Goal: Transaction & Acquisition: Purchase product/service

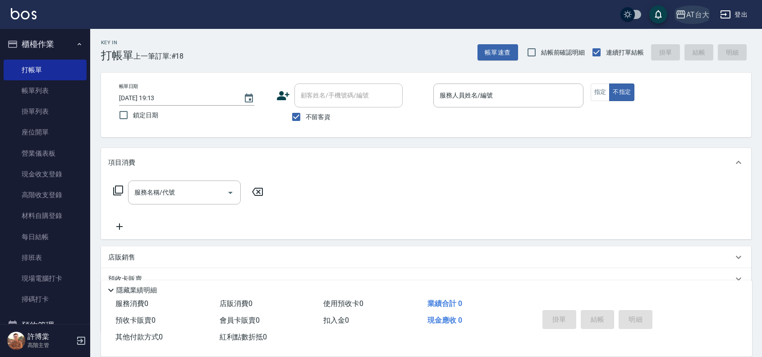
click at [698, 16] on div "AT台大" at bounding box center [697, 14] width 23 height 11
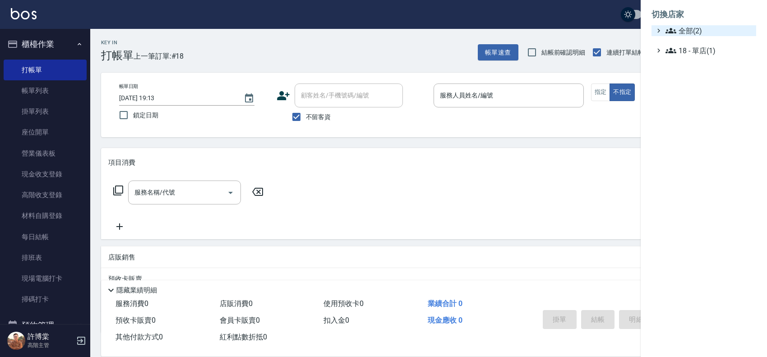
click at [686, 28] on span "全部(2)" at bounding box center [708, 30] width 87 height 11
click at [222, 26] on div at bounding box center [383, 178] width 767 height 357
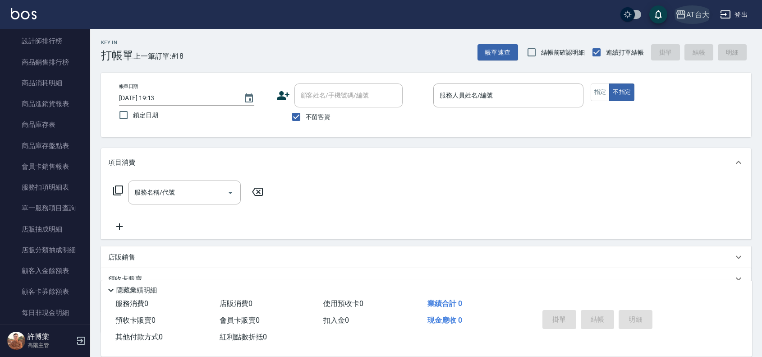
click at [703, 14] on div "AT台大" at bounding box center [697, 14] width 23 height 11
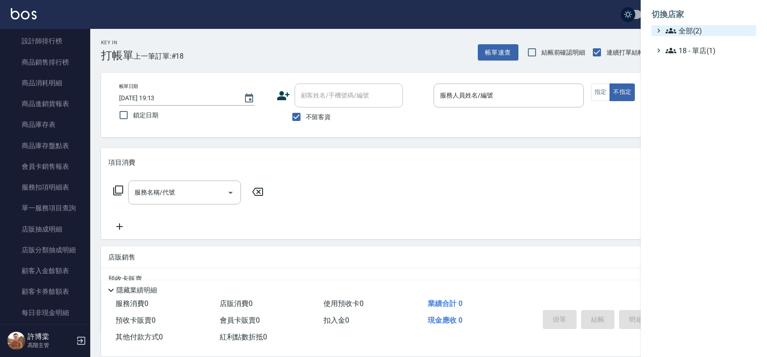
click at [695, 26] on span "全部(2)" at bounding box center [708, 30] width 87 height 11
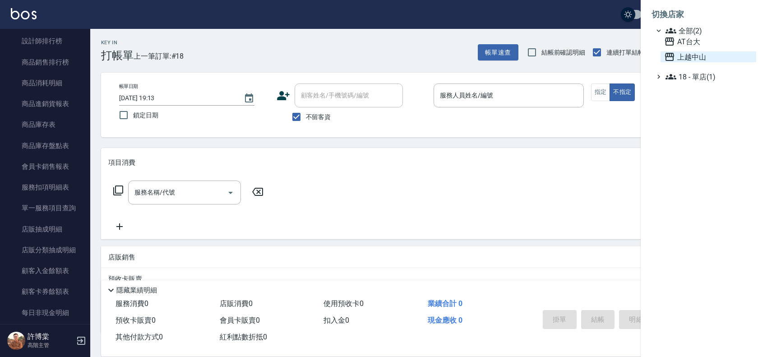
click at [680, 57] on span "上越中山" at bounding box center [708, 56] width 88 height 11
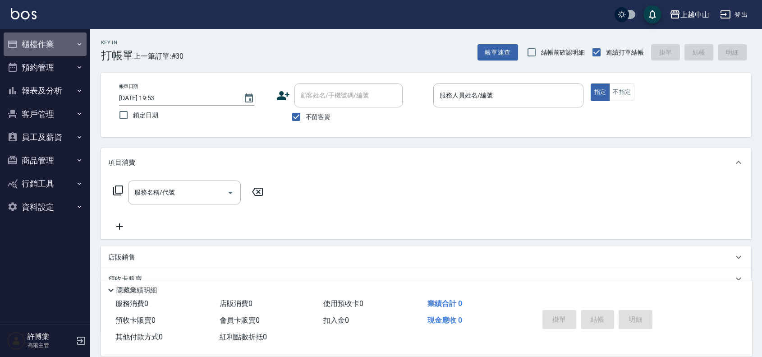
click at [56, 43] on button "櫃檯作業" at bounding box center [45, 43] width 83 height 23
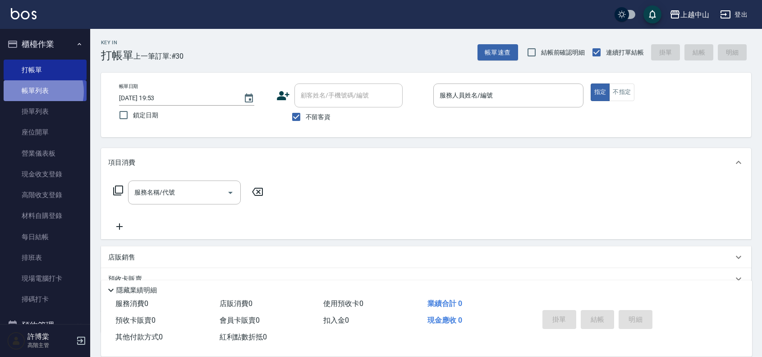
click at [36, 92] on link "帳單列表" at bounding box center [45, 90] width 83 height 21
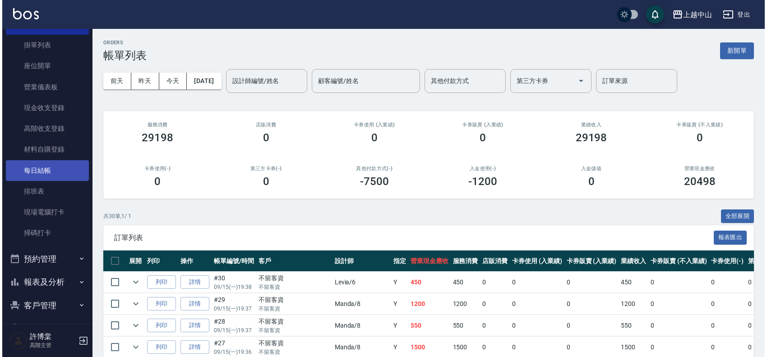
scroll to position [163, 0]
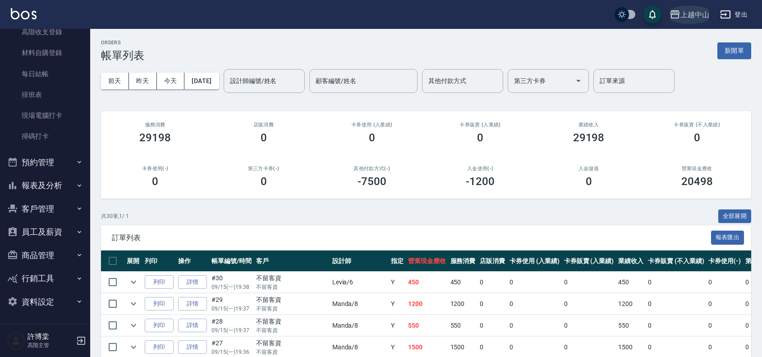
click at [676, 15] on icon "button" at bounding box center [675, 14] width 11 height 11
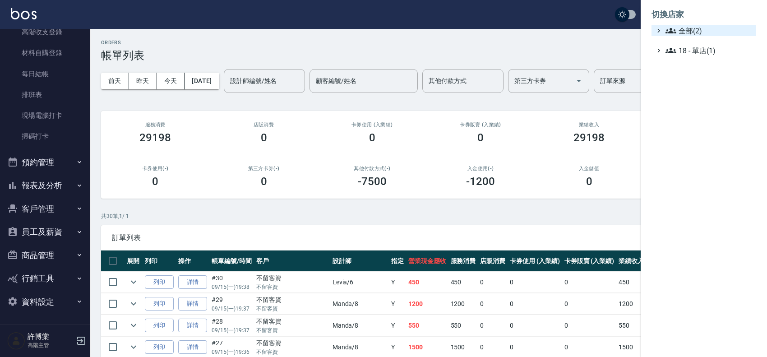
click at [677, 26] on span "全部(2)" at bounding box center [708, 30] width 87 height 11
click at [689, 38] on span "AT台大" at bounding box center [708, 41] width 88 height 11
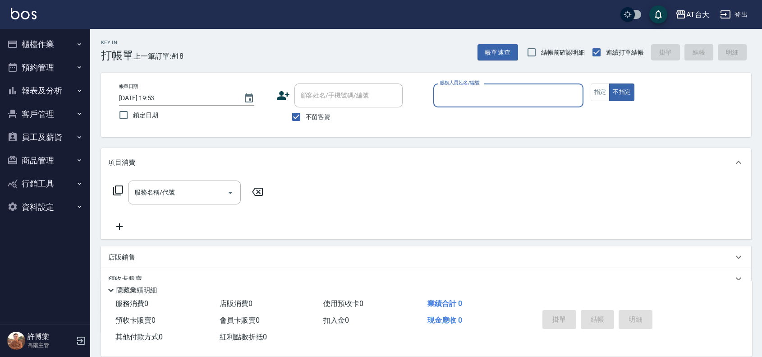
click at [67, 82] on button "報表及分析" at bounding box center [45, 90] width 83 height 23
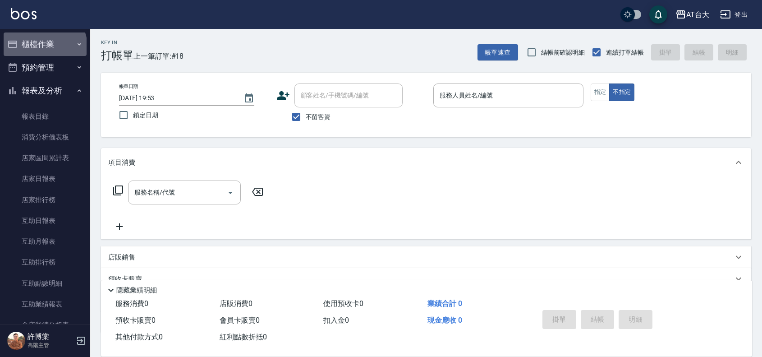
click at [44, 46] on button "櫃檯作業" at bounding box center [45, 43] width 83 height 23
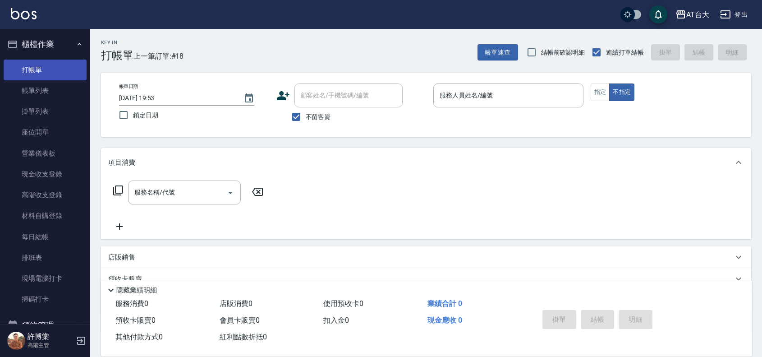
click at [32, 79] on link "打帳單" at bounding box center [45, 70] width 83 height 21
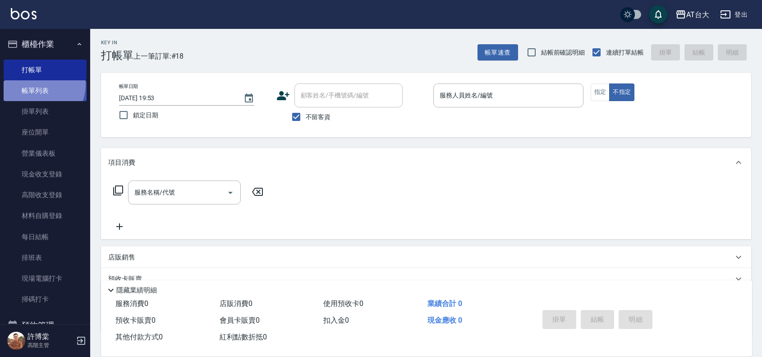
click at [34, 84] on link "帳單列表" at bounding box center [45, 90] width 83 height 21
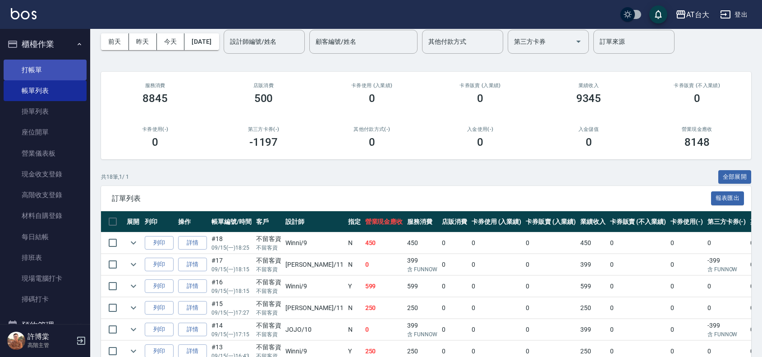
scroll to position [14, 0]
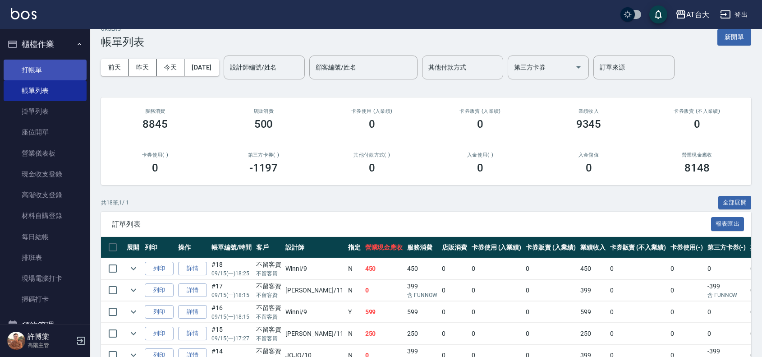
click at [61, 62] on link "打帳單" at bounding box center [45, 70] width 83 height 21
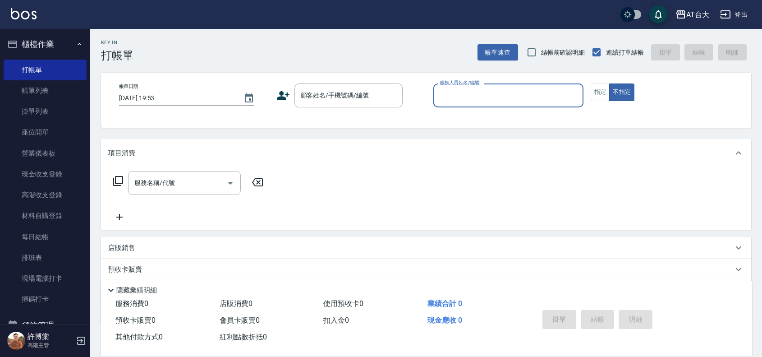
click at [513, 98] on input "服務人員姓名/編號" at bounding box center [509, 96] width 142 height 16
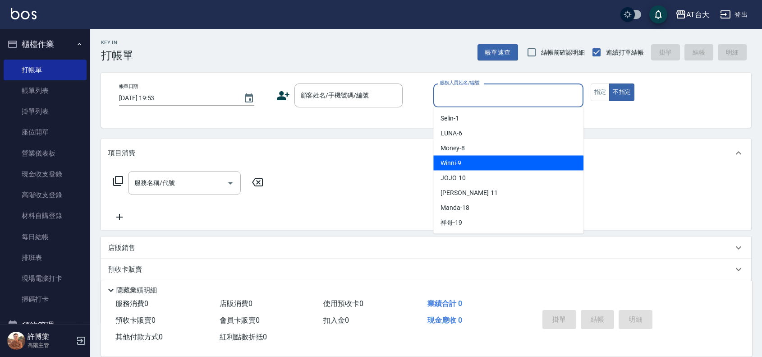
click at [491, 162] on div "Winni -9" at bounding box center [508, 163] width 150 height 15
type input "Winni-9"
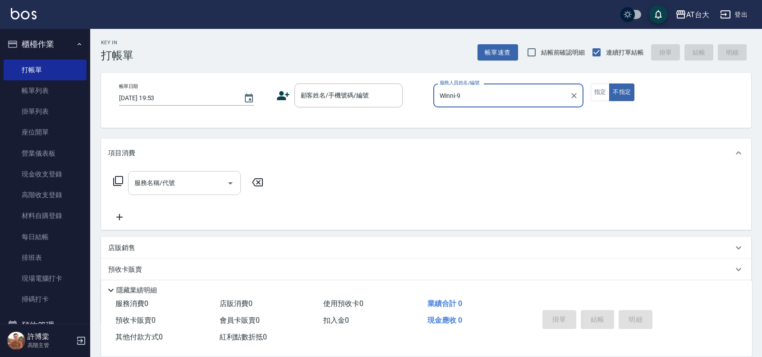
click at [162, 178] on div "服務名稱/代號 服務名稱/代號" at bounding box center [184, 183] width 113 height 24
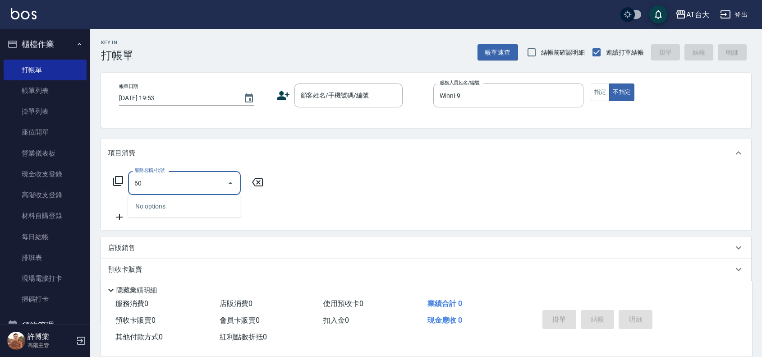
type input "6"
type input "605"
click at [123, 179] on icon at bounding box center [118, 180] width 11 height 11
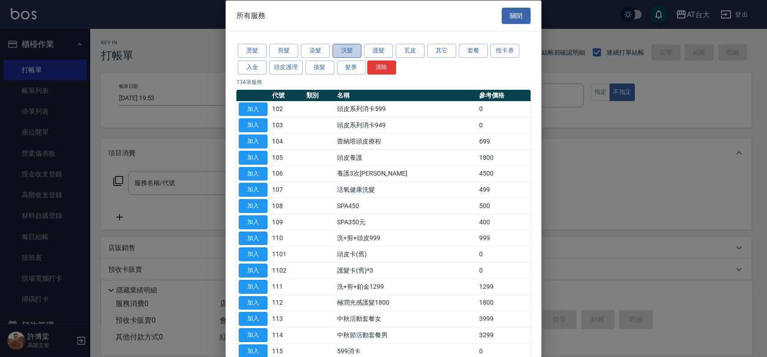
click at [337, 52] on button "洗髮" at bounding box center [346, 51] width 29 height 14
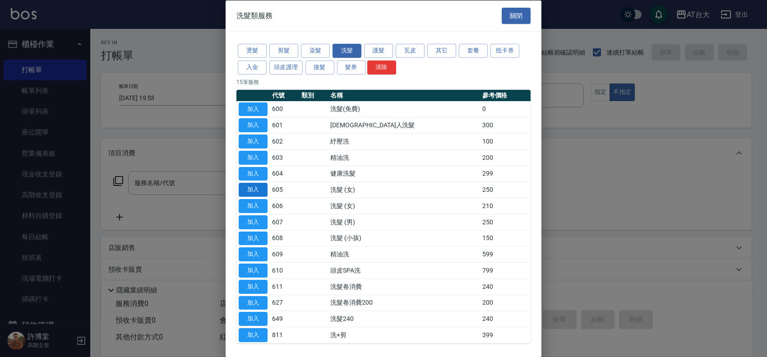
click at [260, 194] on button "加入" at bounding box center [253, 190] width 29 height 14
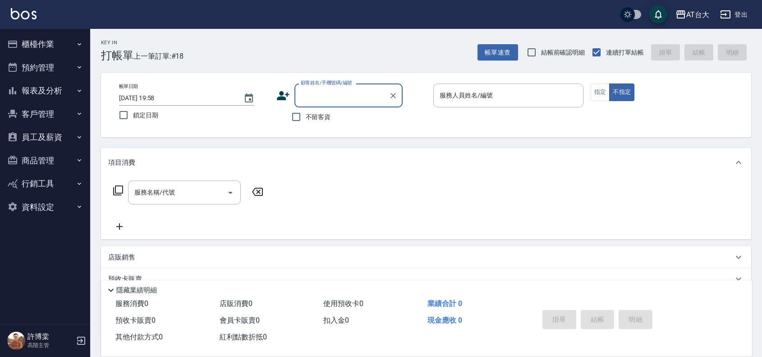
type input "9"
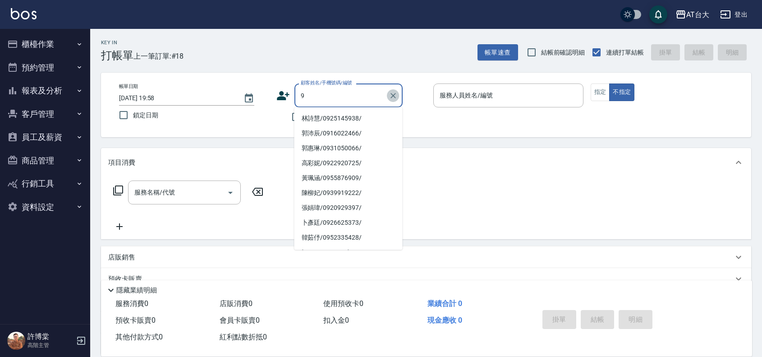
click at [396, 95] on icon "Clear" at bounding box center [393, 95] width 9 height 9
click at [393, 95] on icon "Clear" at bounding box center [393, 95] width 5 height 5
click at [393, 96] on icon "Clear" at bounding box center [393, 95] width 9 height 9
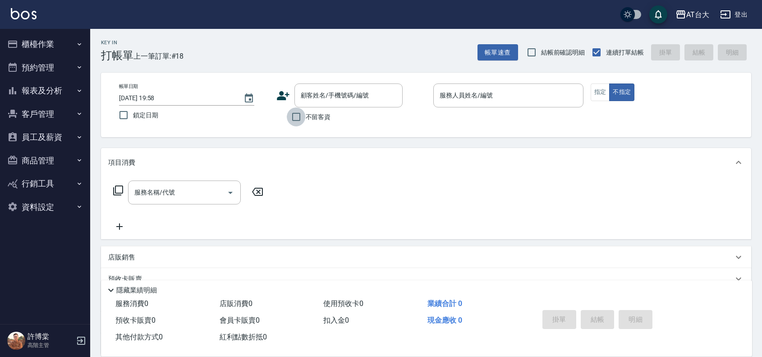
click at [294, 116] on input "不留客資" at bounding box center [296, 116] width 19 height 19
checkbox input "true"
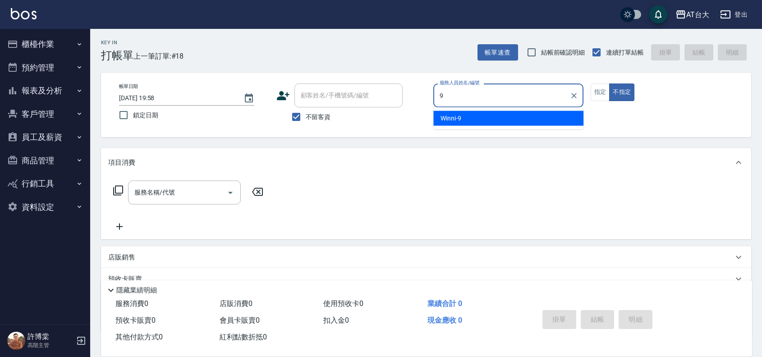
type input "Winni-9"
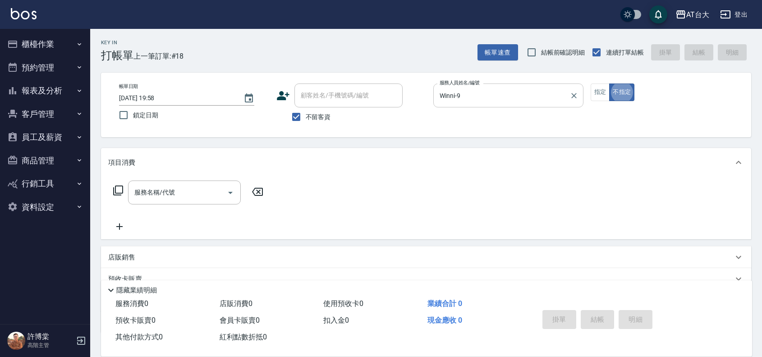
type button "false"
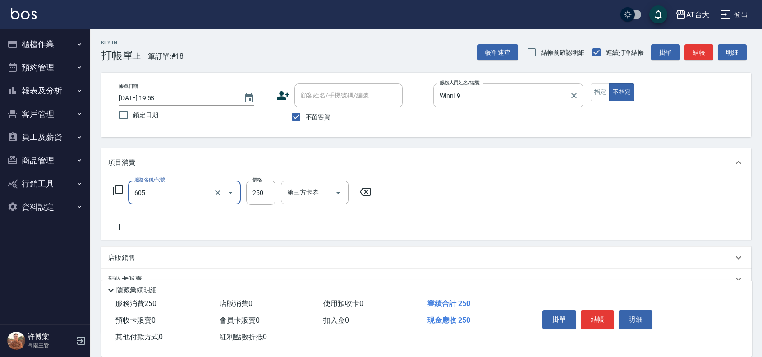
type input "洗髮 (女)(605)"
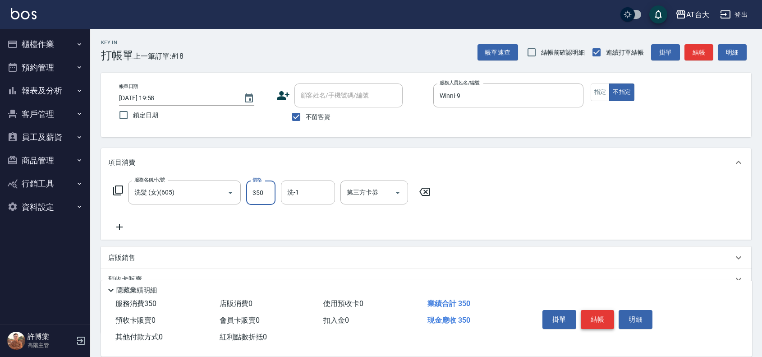
type input "350"
click at [601, 316] on button "結帳" at bounding box center [598, 319] width 34 height 19
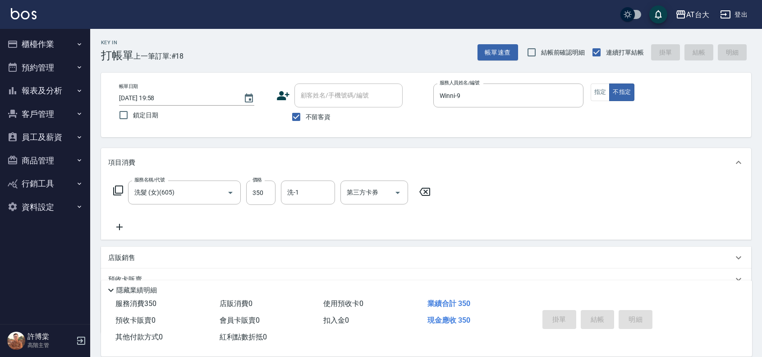
type input "2025/09/15 19:59"
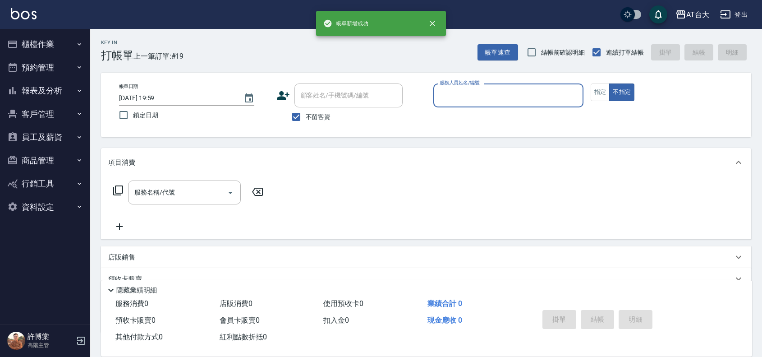
click at [64, 91] on button "報表及分析" at bounding box center [45, 90] width 83 height 23
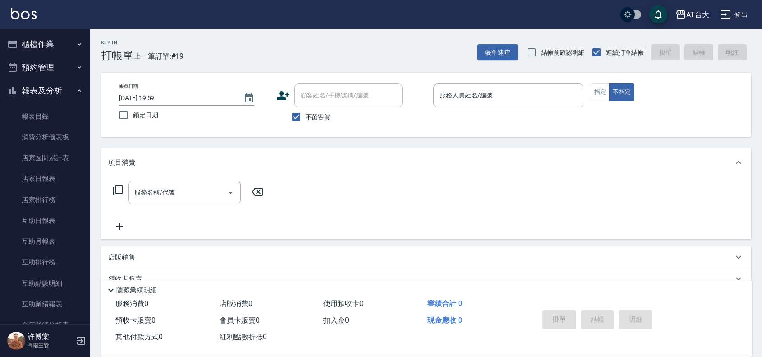
click at [29, 50] on button "櫃檯作業" at bounding box center [45, 43] width 83 height 23
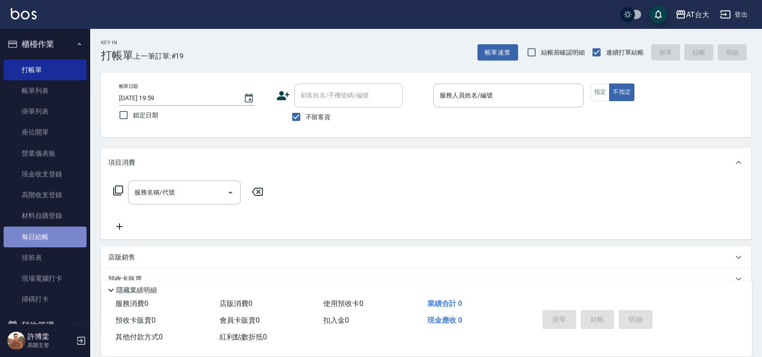
click at [59, 230] on link "每日結帳" at bounding box center [45, 236] width 83 height 21
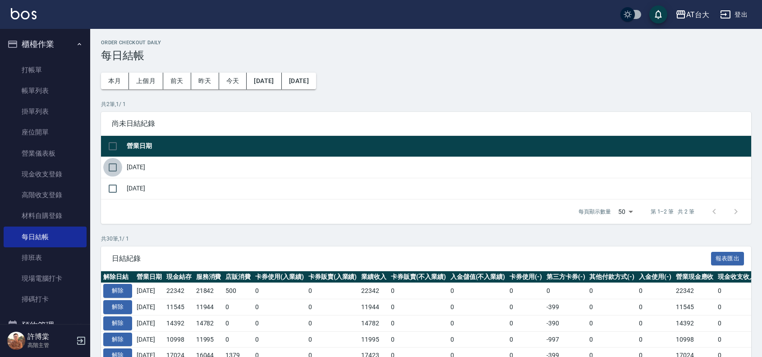
click at [111, 167] on input "checkbox" at bounding box center [112, 167] width 19 height 19
checkbox input "true"
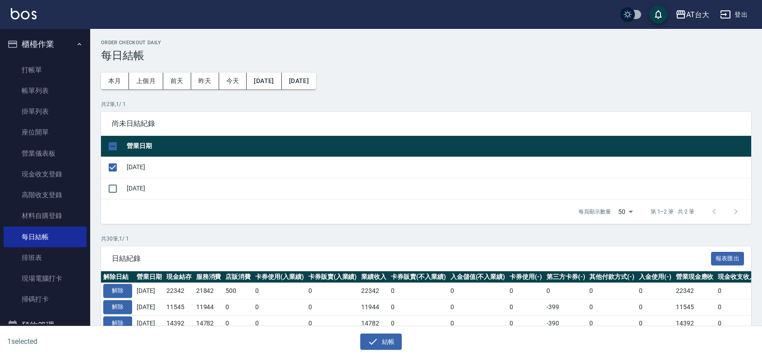
drag, startPoint x: 111, startPoint y: 186, endPoint x: 249, endPoint y: 256, distance: 154.9
click at [111, 186] on input "checkbox" at bounding box center [112, 188] width 19 height 19
checkbox input "true"
click at [382, 341] on button "結帳" at bounding box center [381, 341] width 42 height 17
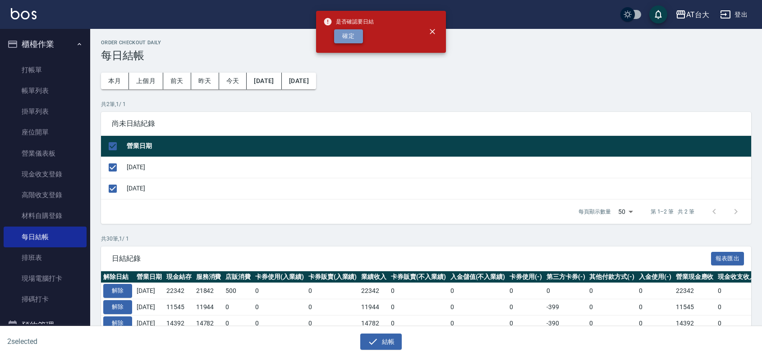
click at [350, 39] on button "確定" at bounding box center [348, 36] width 29 height 14
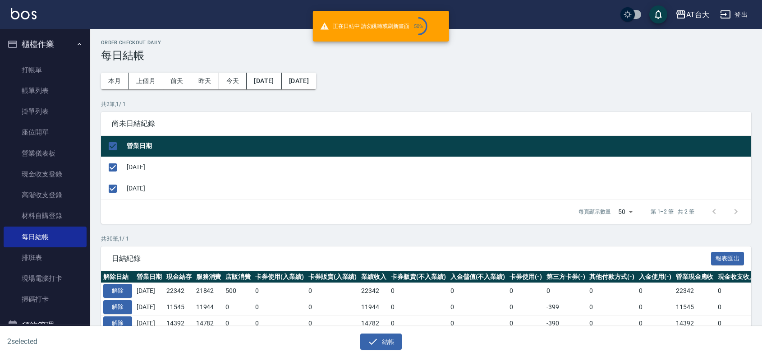
checkbox input "false"
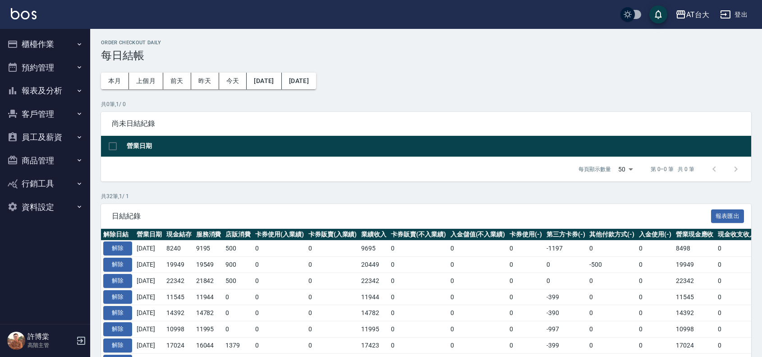
click at [51, 90] on button "報表及分析" at bounding box center [45, 90] width 83 height 23
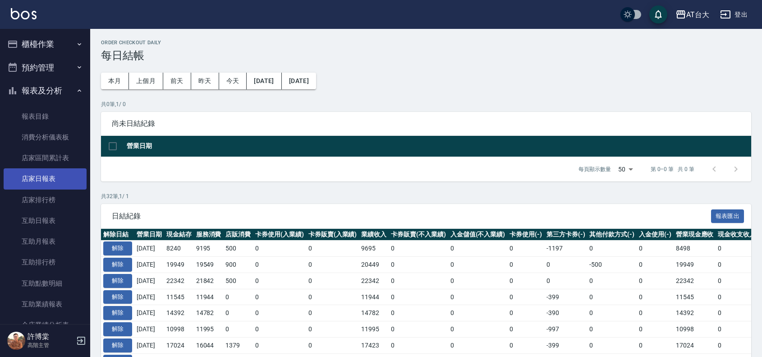
click at [49, 172] on link "店家日報表" at bounding box center [45, 178] width 83 height 21
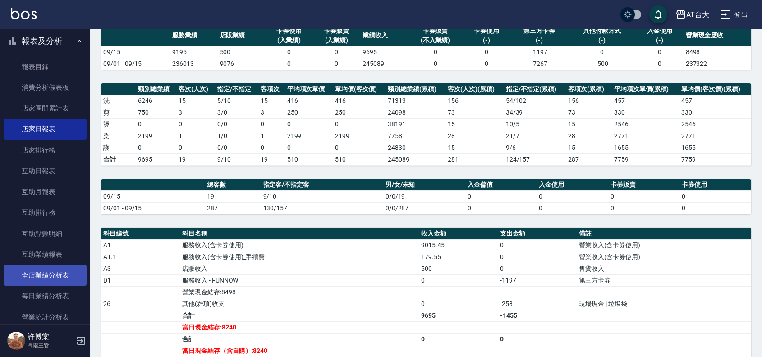
scroll to position [113, 0]
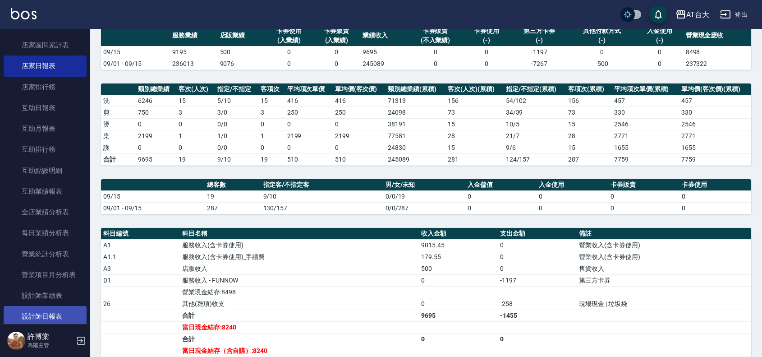
click at [52, 314] on link "設計師日報表" at bounding box center [45, 316] width 83 height 21
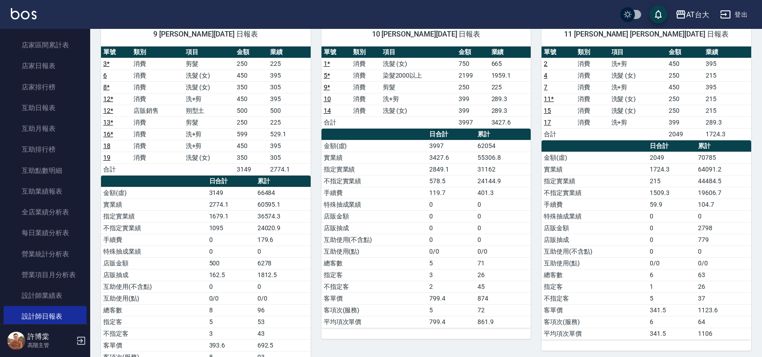
scroll to position [75, 0]
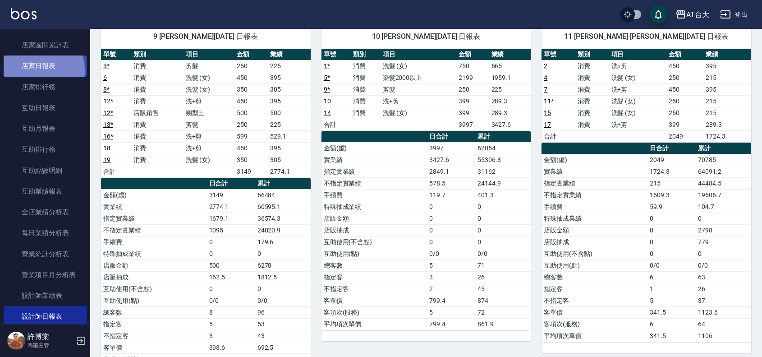
drag, startPoint x: 34, startPoint y: 70, endPoint x: 41, endPoint y: 74, distance: 7.5
click at [34, 70] on link "店家日報表" at bounding box center [45, 65] width 83 height 21
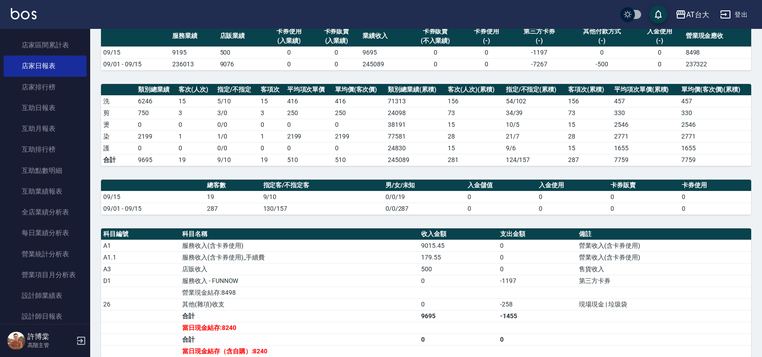
scroll to position [56, 0]
